Goal: Find specific page/section: Find specific page/section

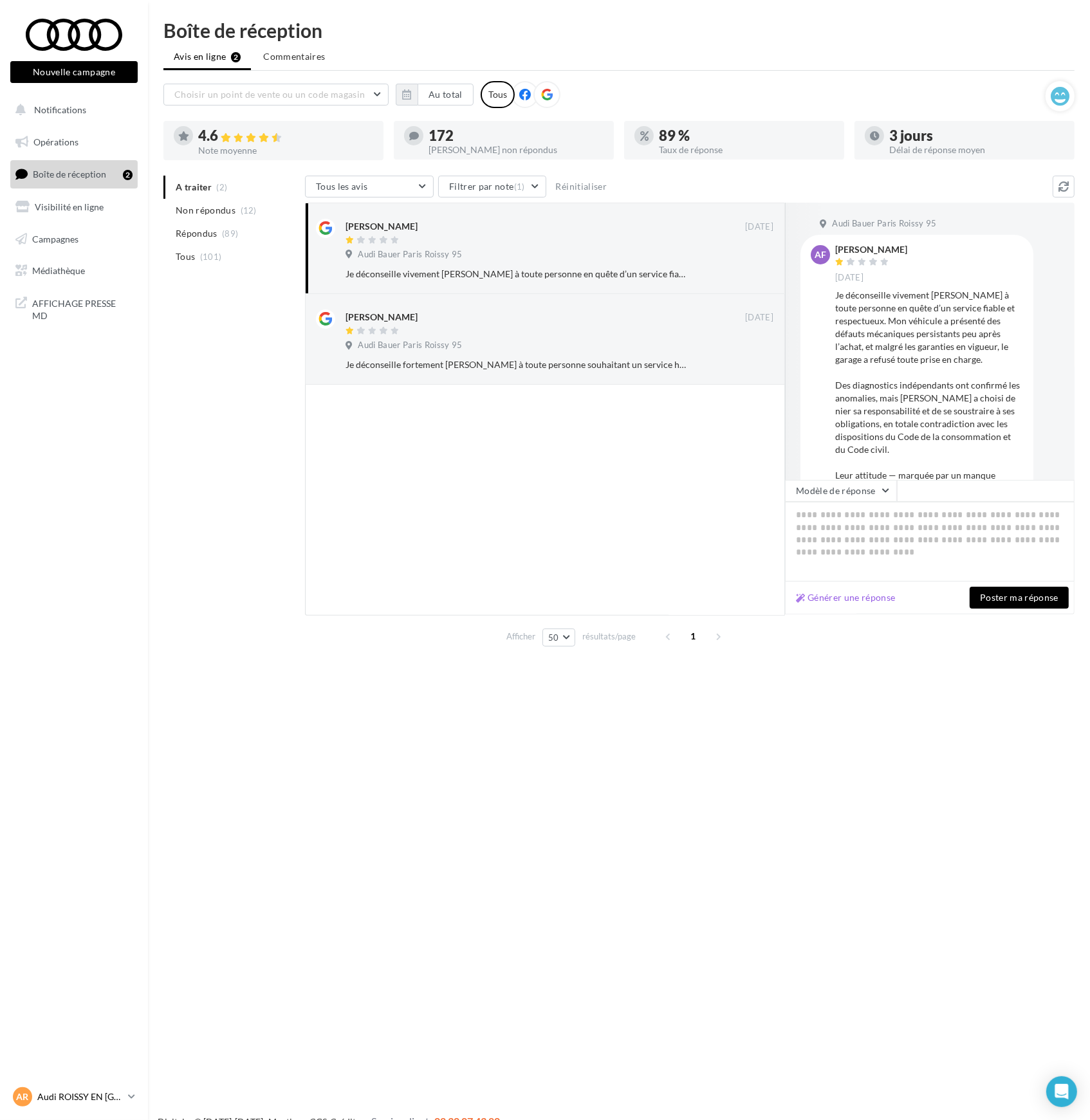
click at [89, 1098] on p "Audi ROISSY EN [GEOGRAPHIC_DATA]" at bounding box center [80, 1096] width 86 height 13
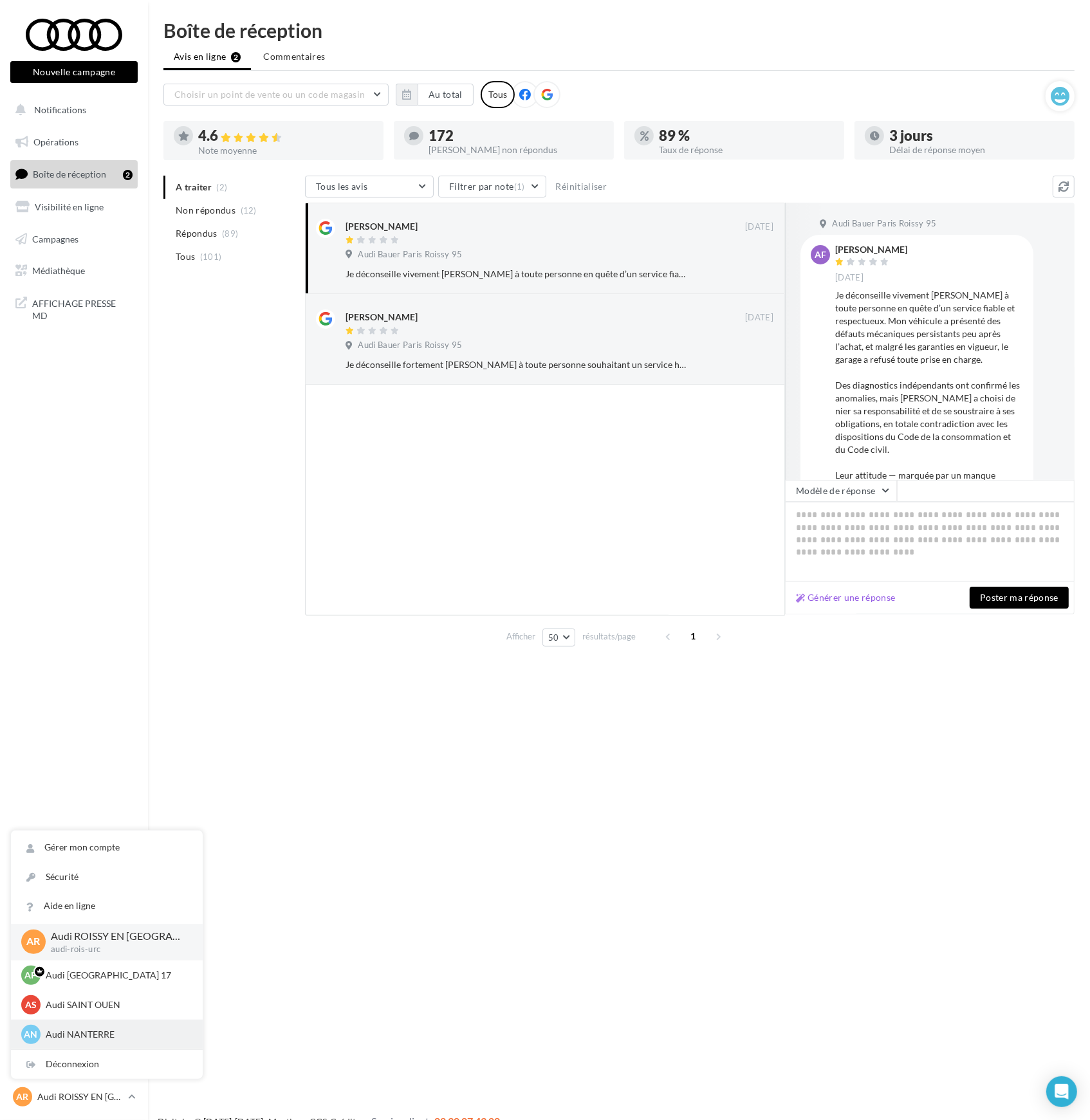
click at [73, 1042] on div "AN Audi NANTERRE audi-nant-urc" at bounding box center [107, 1034] width 172 height 19
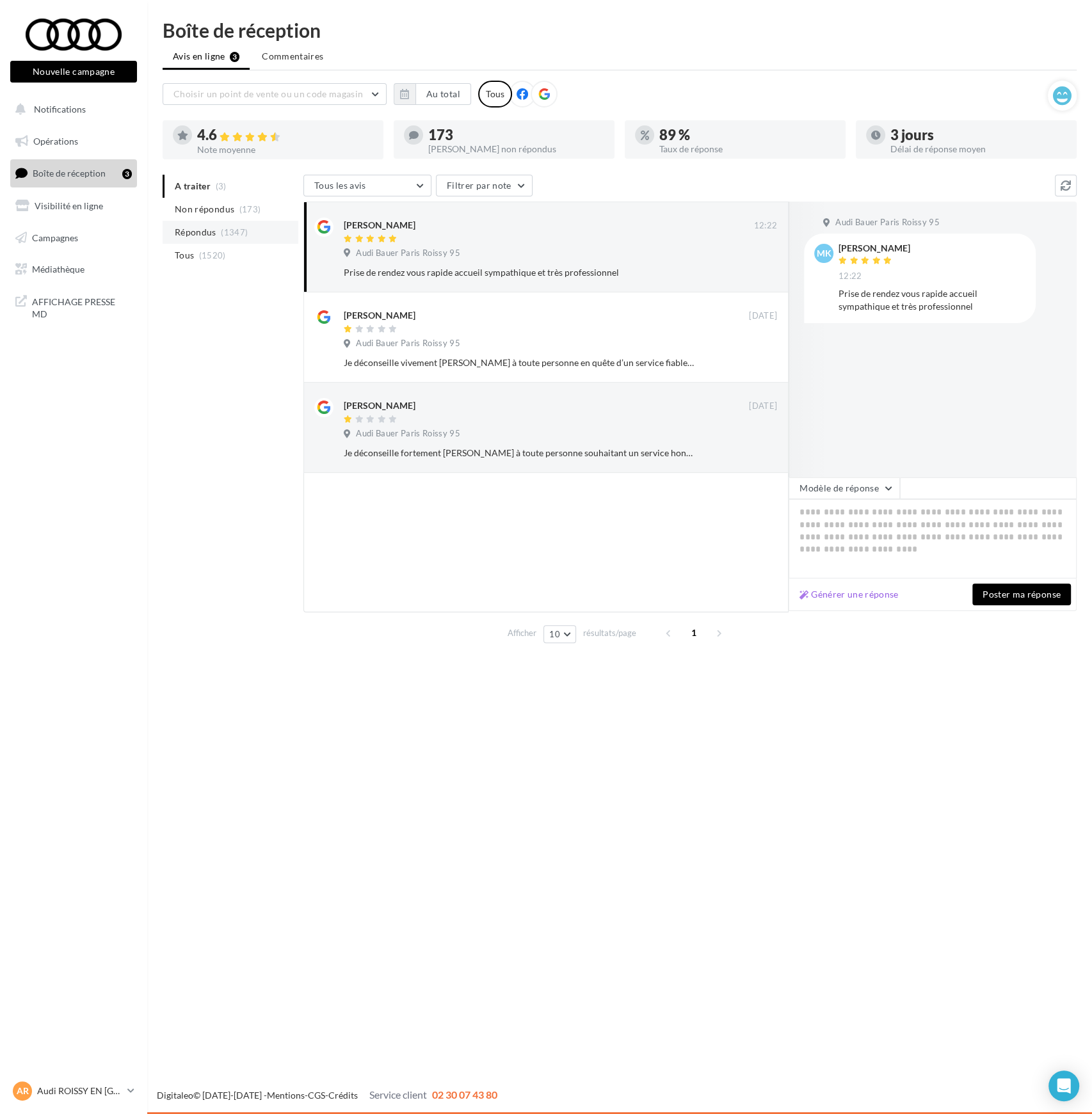
click at [199, 230] on span "Répondus" at bounding box center [195, 232] width 41 height 13
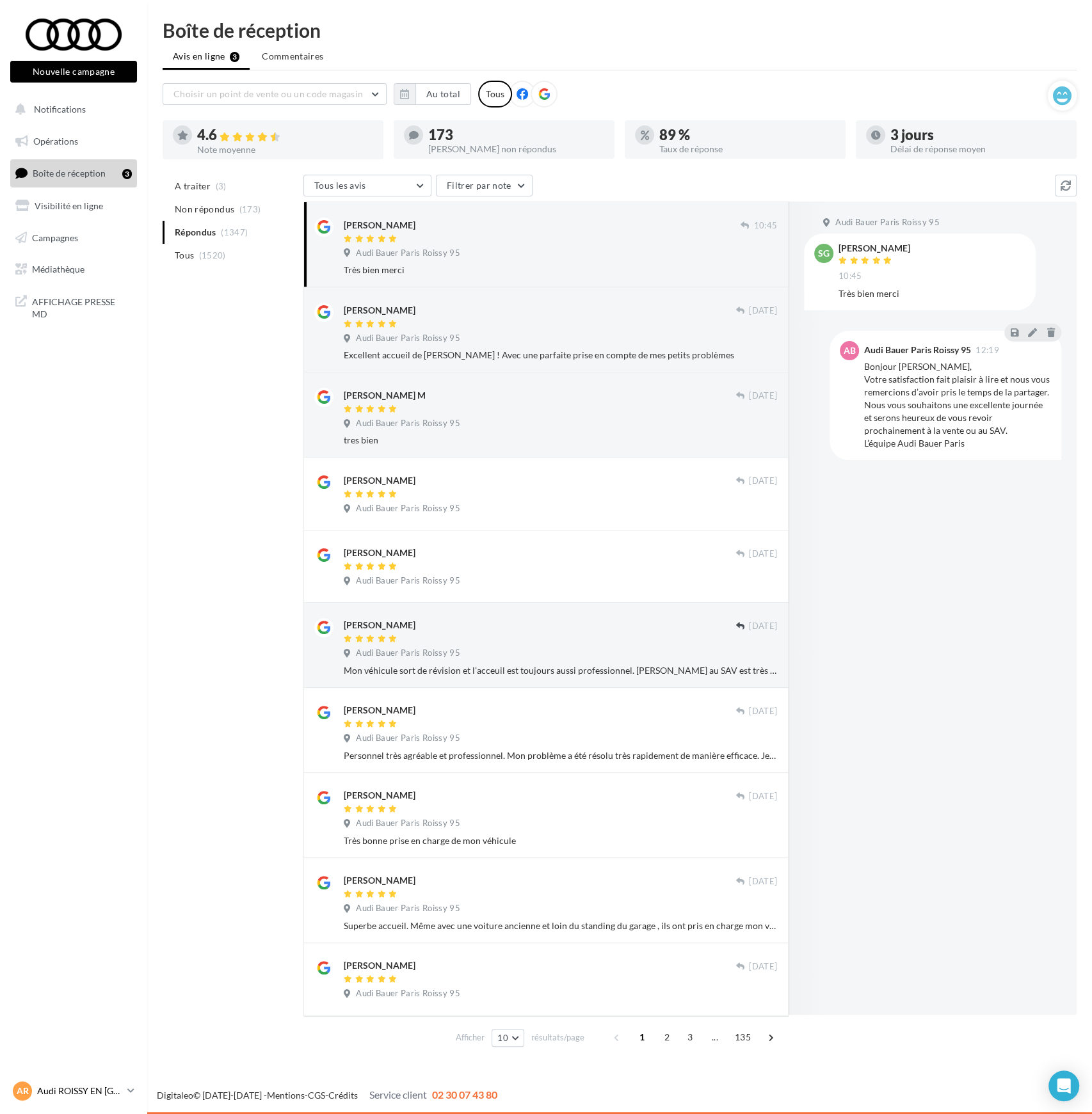
click at [135, 1094] on link "AR Audi ROISSY EN FRANCE audi-rois-urc" at bounding box center [74, 1091] width 127 height 24
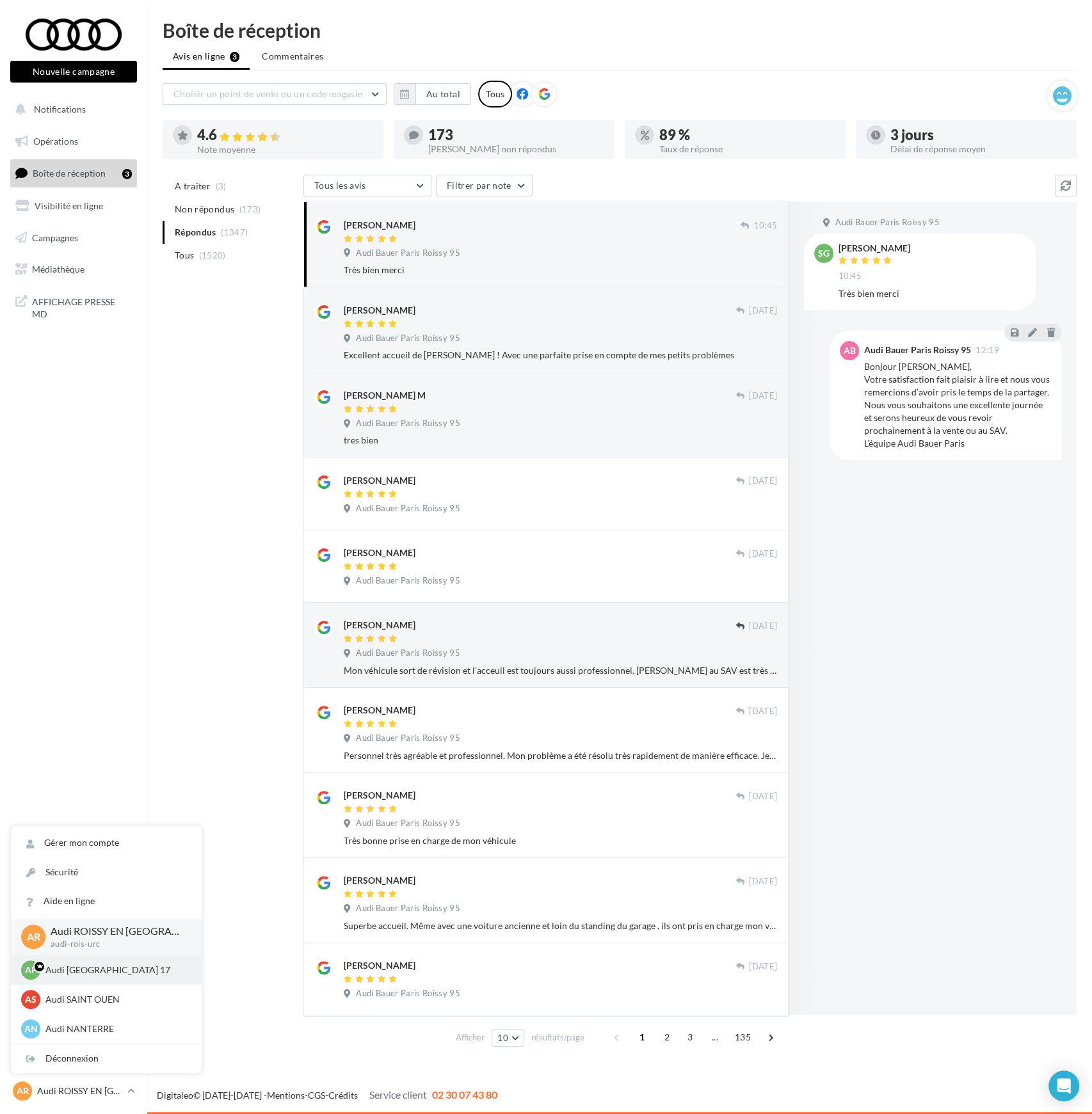
click at [87, 970] on p "Audi [GEOGRAPHIC_DATA] 17" at bounding box center [116, 970] width 141 height 13
